Goal: Transaction & Acquisition: Purchase product/service

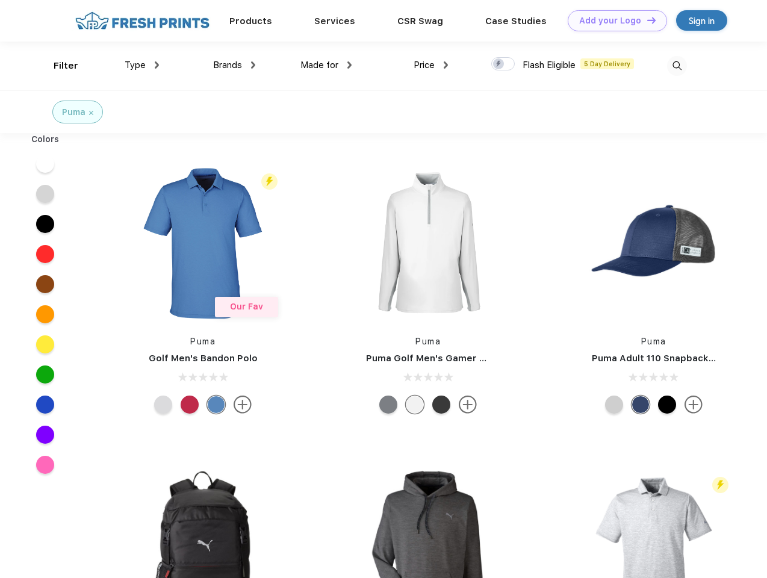
scroll to position [1, 0]
click at [613, 20] on link "Add your Logo Design Tool" at bounding box center [616, 20] width 99 height 21
click at [0, 0] on div "Design Tool" at bounding box center [0, 0] width 0 height 0
click at [646, 20] on link "Add your Logo Design Tool" at bounding box center [616, 20] width 99 height 21
click at [58, 66] on div "Filter" at bounding box center [66, 66] width 25 height 14
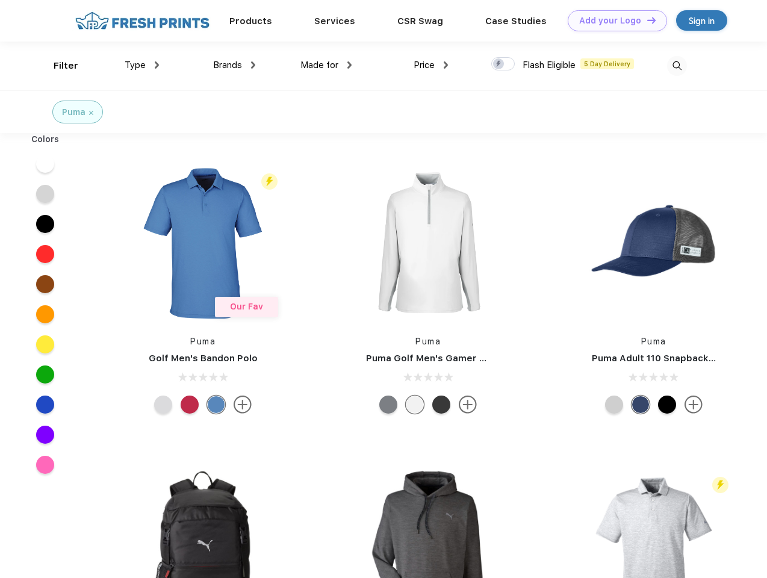
click at [142, 65] on span "Type" at bounding box center [135, 65] width 21 height 11
click at [234, 65] on span "Brands" at bounding box center [227, 65] width 29 height 11
click at [326, 65] on span "Made for" at bounding box center [319, 65] width 38 height 11
click at [431, 65] on span "Price" at bounding box center [423, 65] width 21 height 11
click at [503, 64] on div at bounding box center [502, 63] width 23 height 13
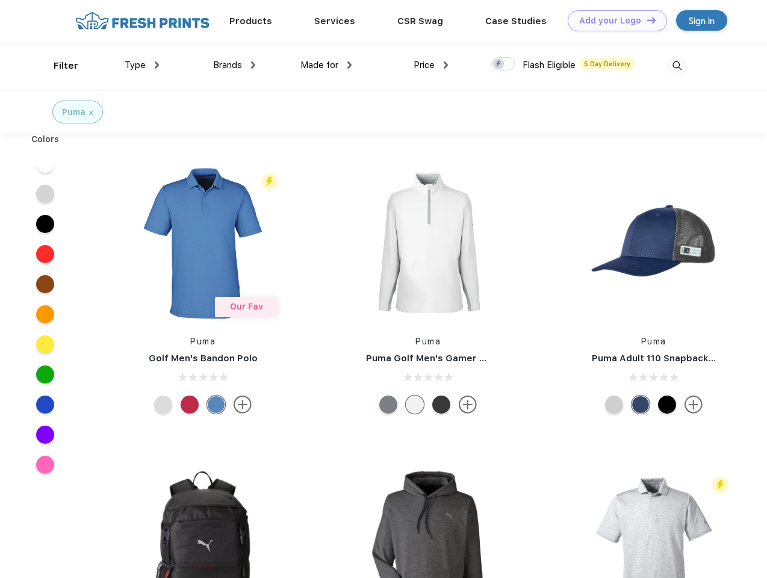
click at [499, 64] on input "checkbox" at bounding box center [495, 61] width 8 height 8
click at [676, 66] on img at bounding box center [677, 66] width 20 height 20
